Goal: Find contact information: Obtain details needed to contact an individual or organization

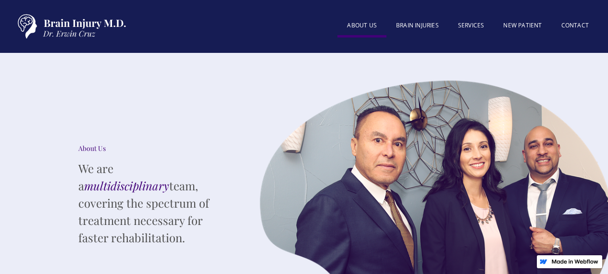
scroll to position [1670, 0]
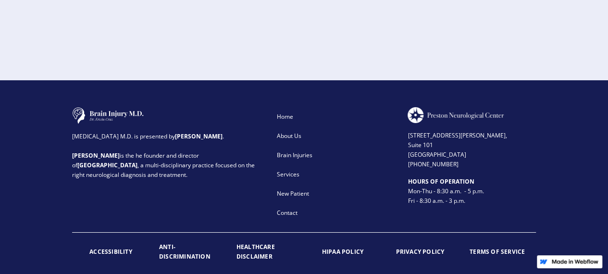
click at [489, 247] on strong "TERMS OF SERVICE" at bounding box center [496, 251] width 55 height 8
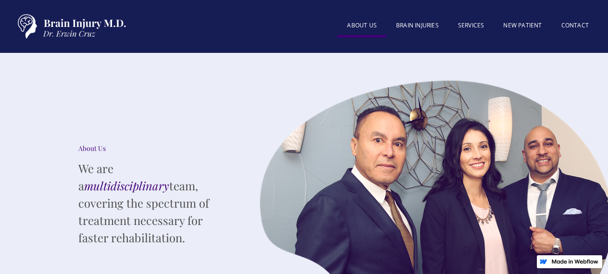
scroll to position [1670, 0]
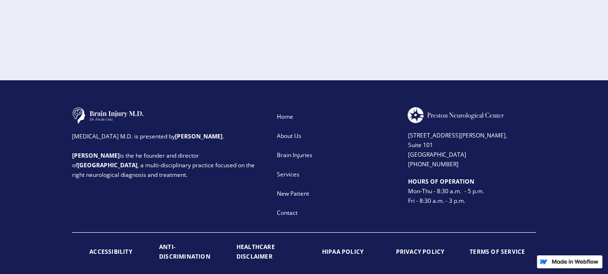
click at [105, 247] on strong "ACCESSIBILITY" at bounding box center [110, 251] width 43 height 8
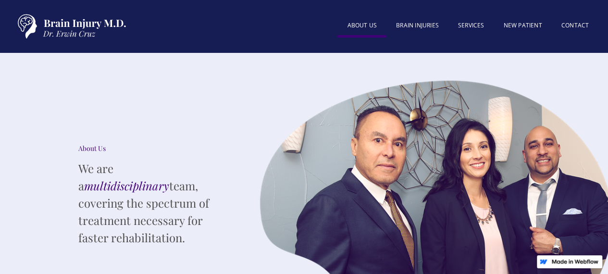
click at [360, 22] on link "About US" at bounding box center [361, 27] width 49 height 22
click at [359, 24] on link "About US" at bounding box center [361, 27] width 49 height 22
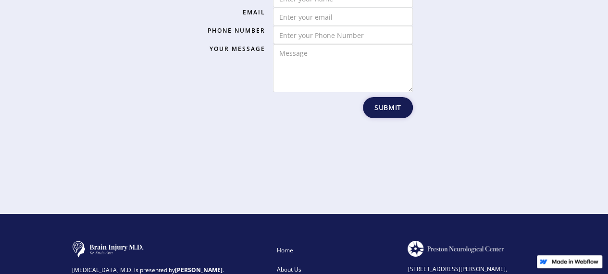
scroll to position [1633, 0]
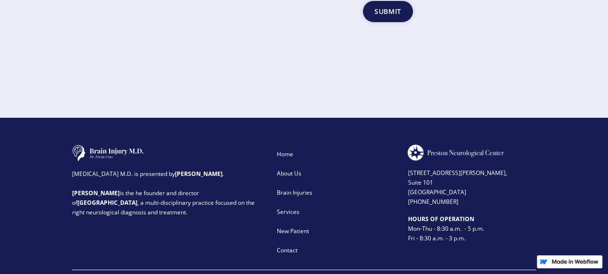
click at [284, 169] on div "About Us" at bounding box center [336, 174] width 119 height 10
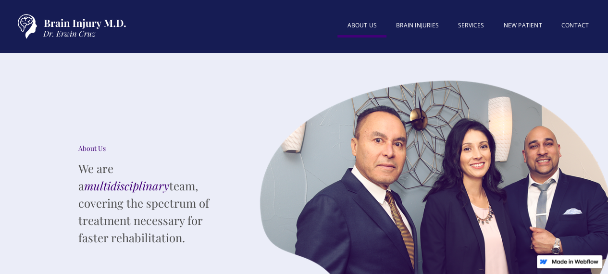
click at [197, 252] on div "About Us We are a multidisciplinary team, covering the spectrum of treatment ne…" at bounding box center [150, 197] width 205 height 288
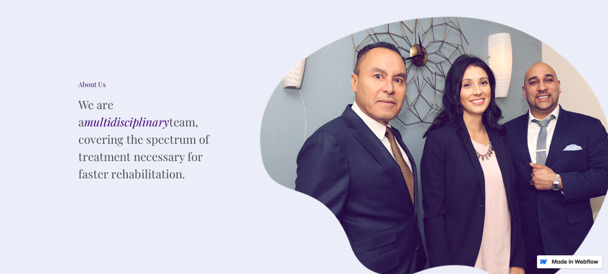
scroll to position [144, 0]
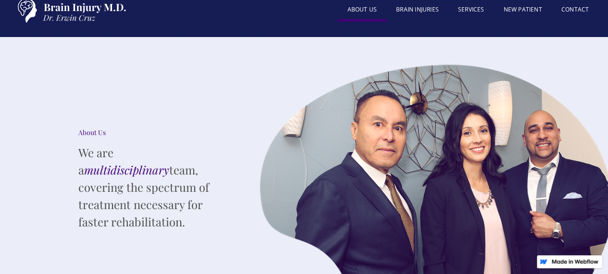
scroll to position [0, 0]
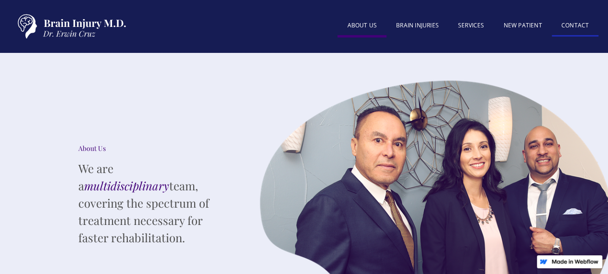
click at [579, 24] on link "Contact" at bounding box center [574, 26] width 47 height 21
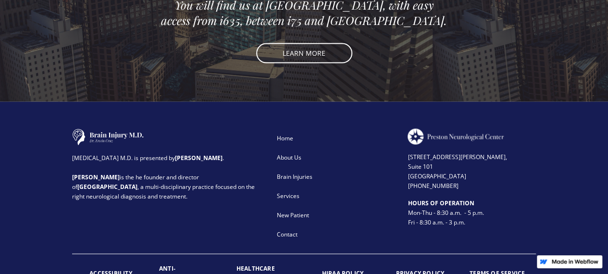
scroll to position [1014, 0]
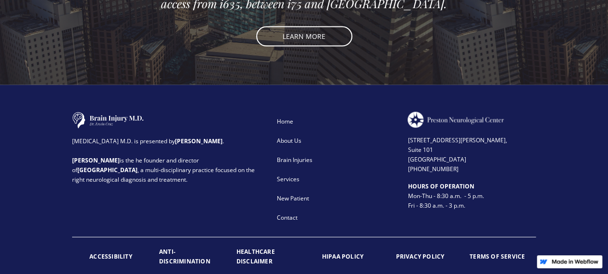
click at [412, 252] on strong "PRIVACY POLICY" at bounding box center [419, 256] width 49 height 8
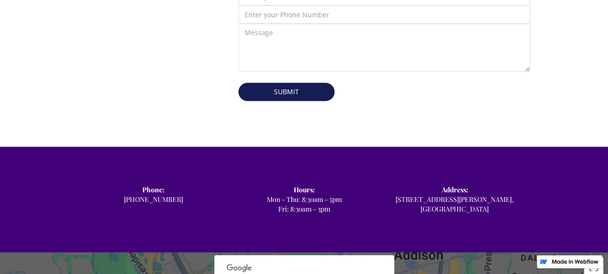
scroll to position [390, 0]
